Goal: Transaction & Acquisition: Purchase product/service

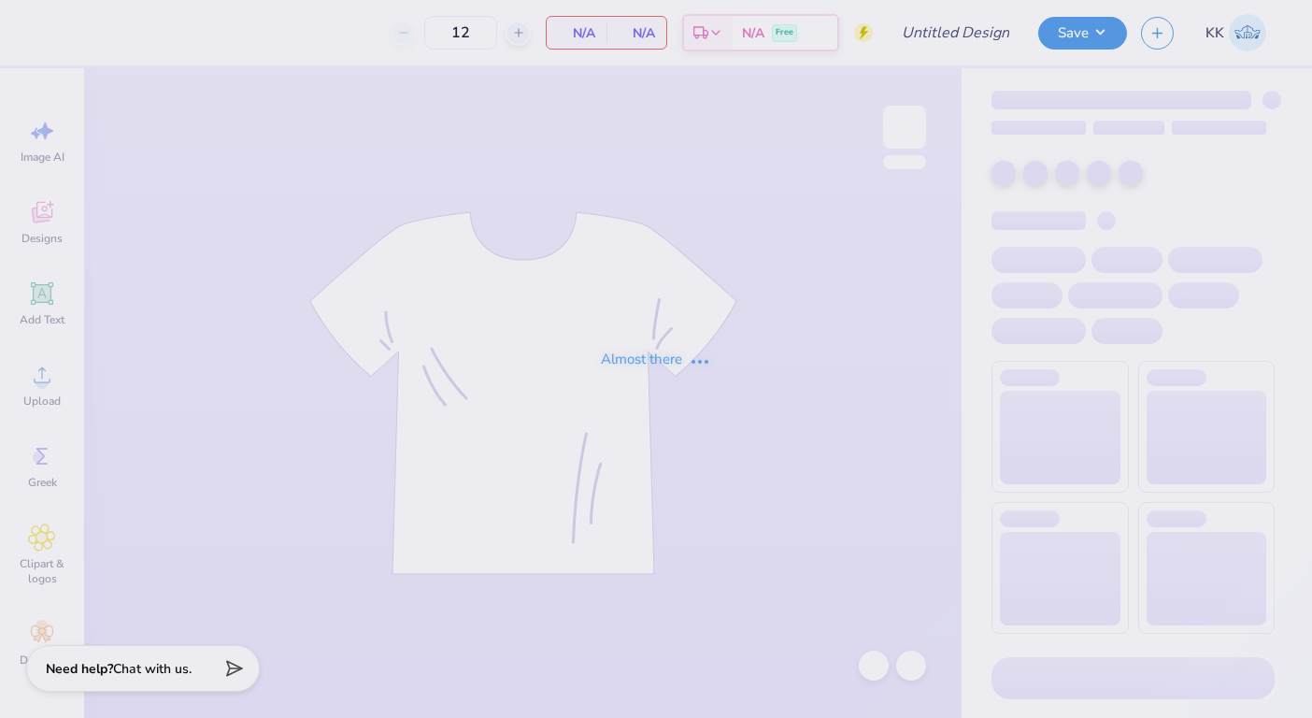
type input "[PERSON_NAME] : [PERSON_NAME][GEOGRAPHIC_DATA]"
type input "70"
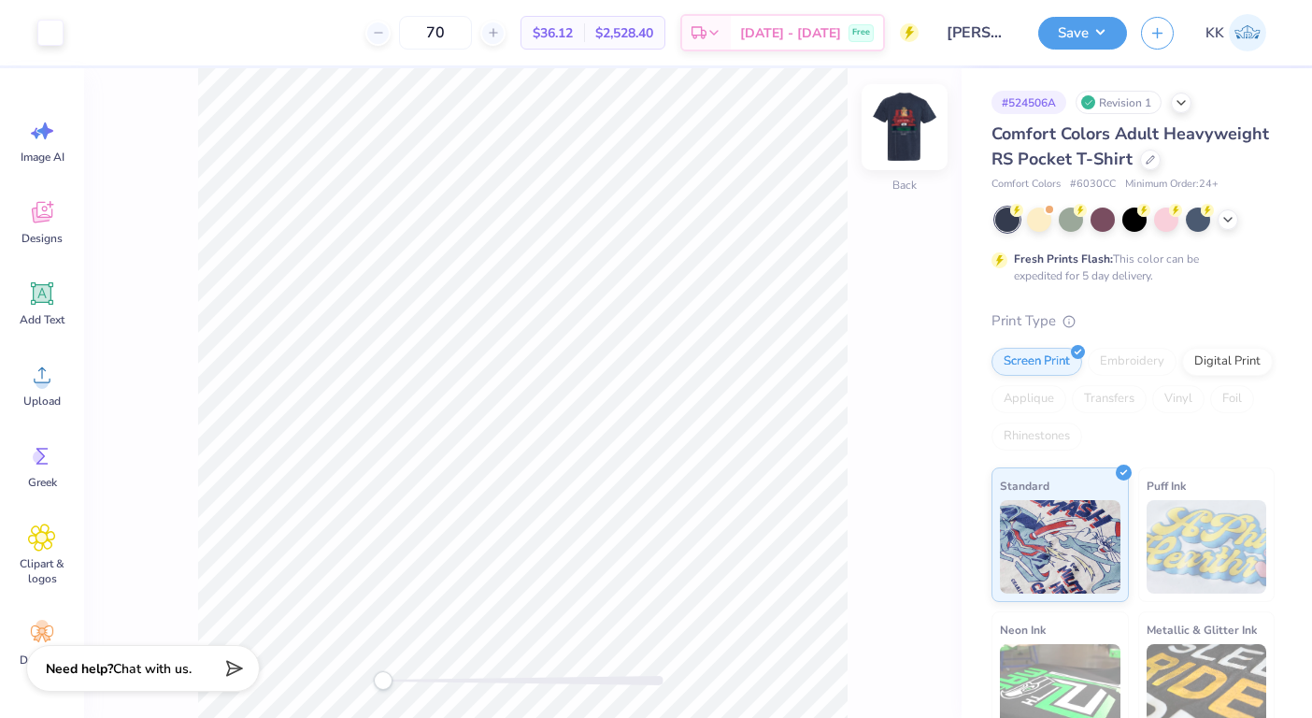
click at [910, 107] on img at bounding box center [904, 127] width 75 height 75
click at [55, 41] on div at bounding box center [50, 31] width 26 height 26
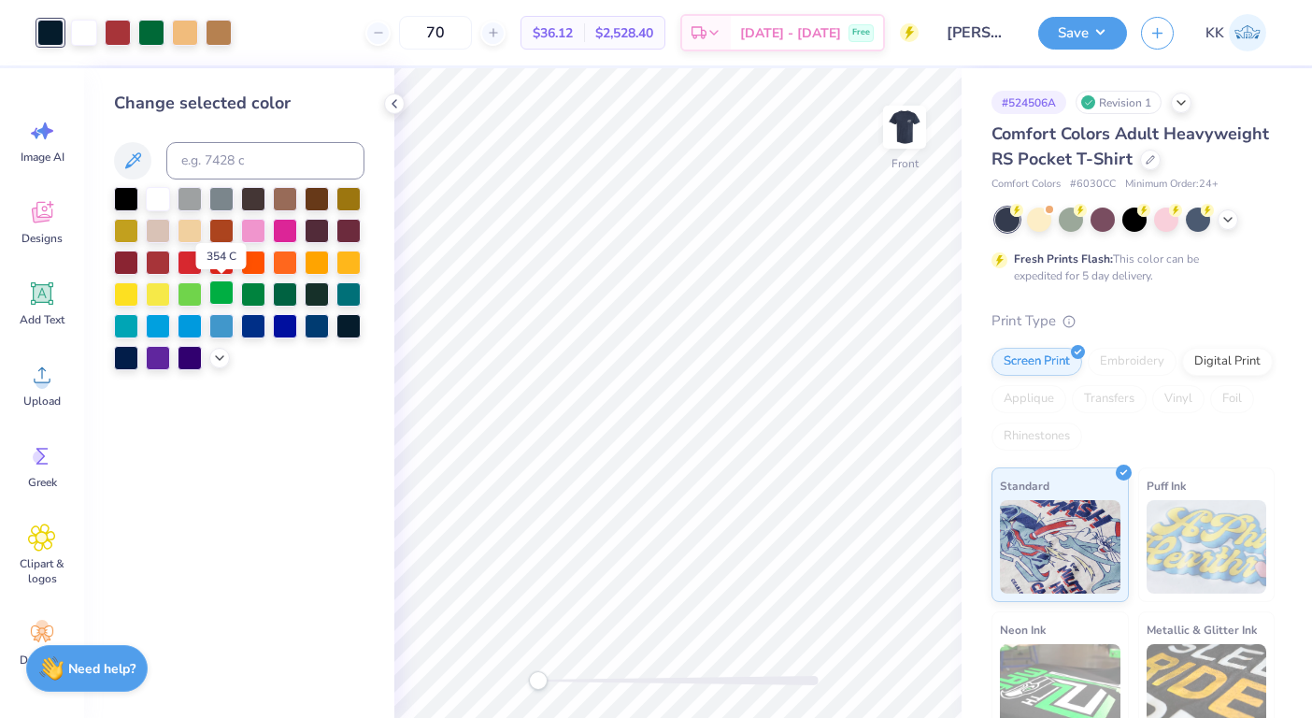
click at [211, 305] on div at bounding box center [221, 292] width 24 height 24
click at [209, 156] on input at bounding box center [265, 160] width 198 height 37
type input "349"
click at [875, 668] on icon at bounding box center [874, 665] width 19 height 19
click at [37, 37] on div at bounding box center [50, 31] width 26 height 26
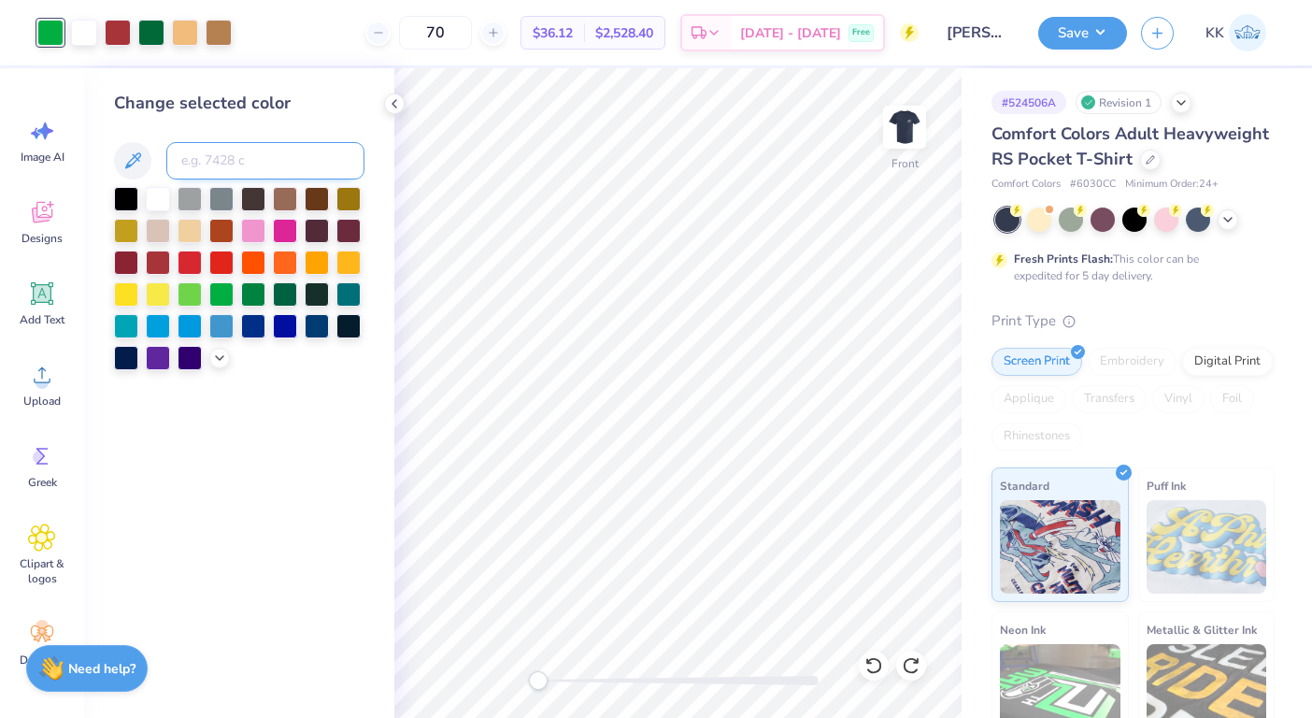
click at [193, 155] on input at bounding box center [265, 160] width 198 height 37
type input "729"
click at [874, 671] on icon at bounding box center [873, 665] width 16 height 17
